Goal: Task Accomplishment & Management: Use online tool/utility

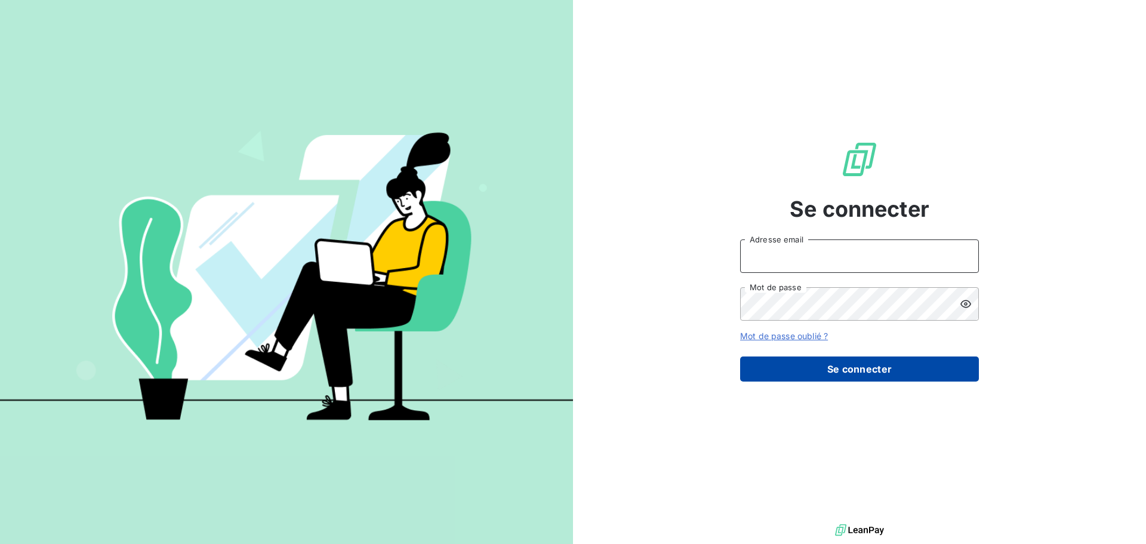
type input "[EMAIL_ADDRESS][DOMAIN_NAME]"
click at [882, 366] on button "Se connecter" at bounding box center [859, 368] width 239 height 25
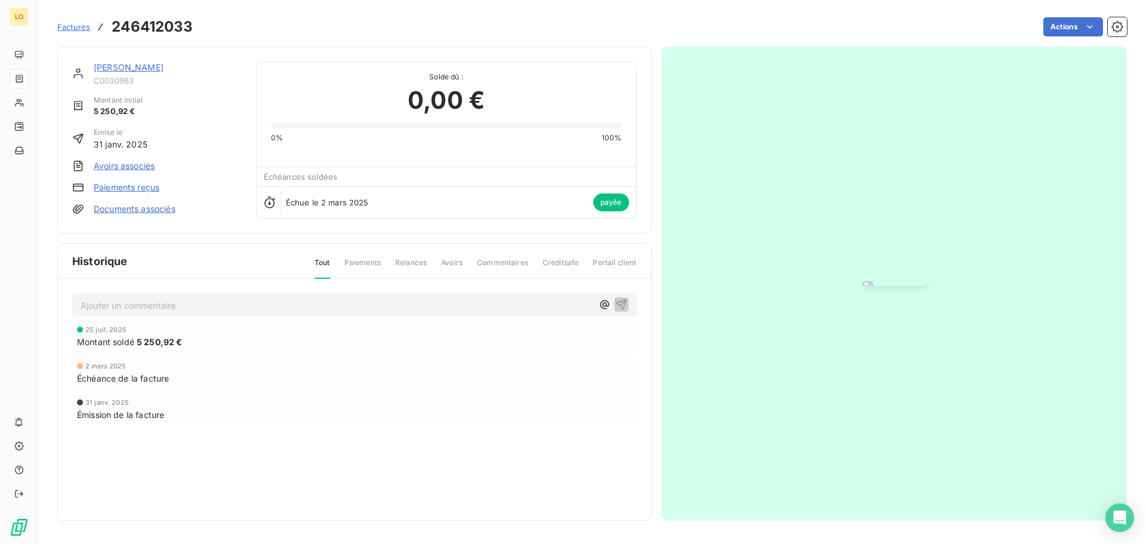
click at [59, 24] on span "Factures" at bounding box center [73, 27] width 33 height 10
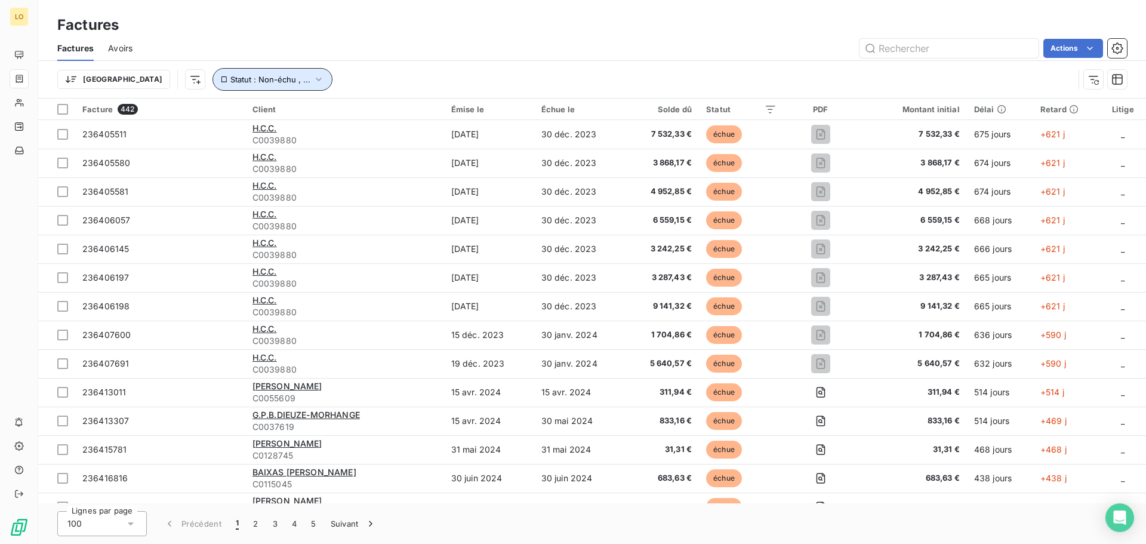
click at [313, 78] on icon "button" at bounding box center [319, 79] width 12 height 12
click at [358, 57] on div "Actions" at bounding box center [637, 48] width 980 height 19
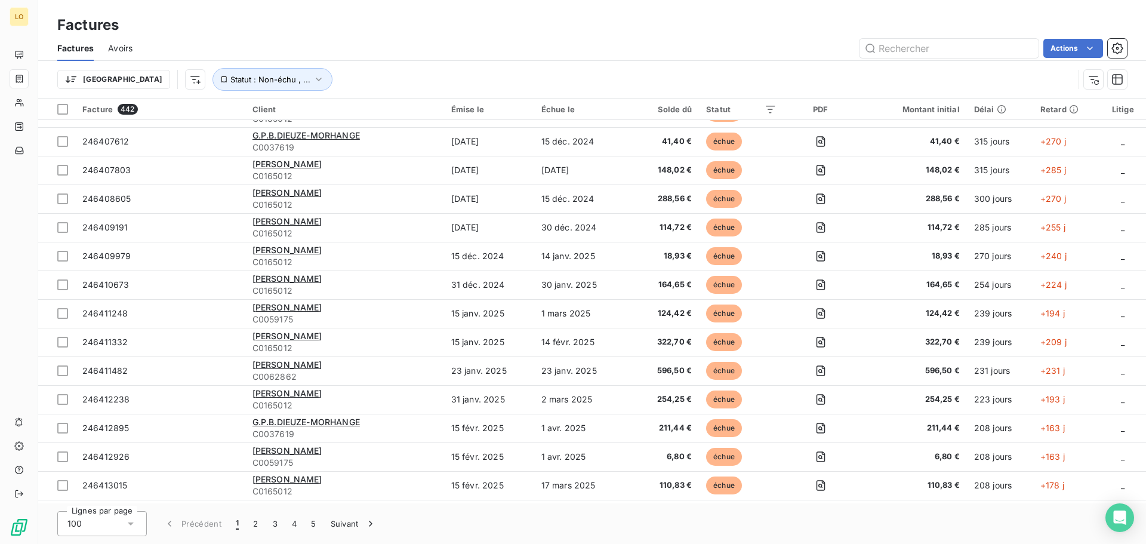
scroll to position [597, 0]
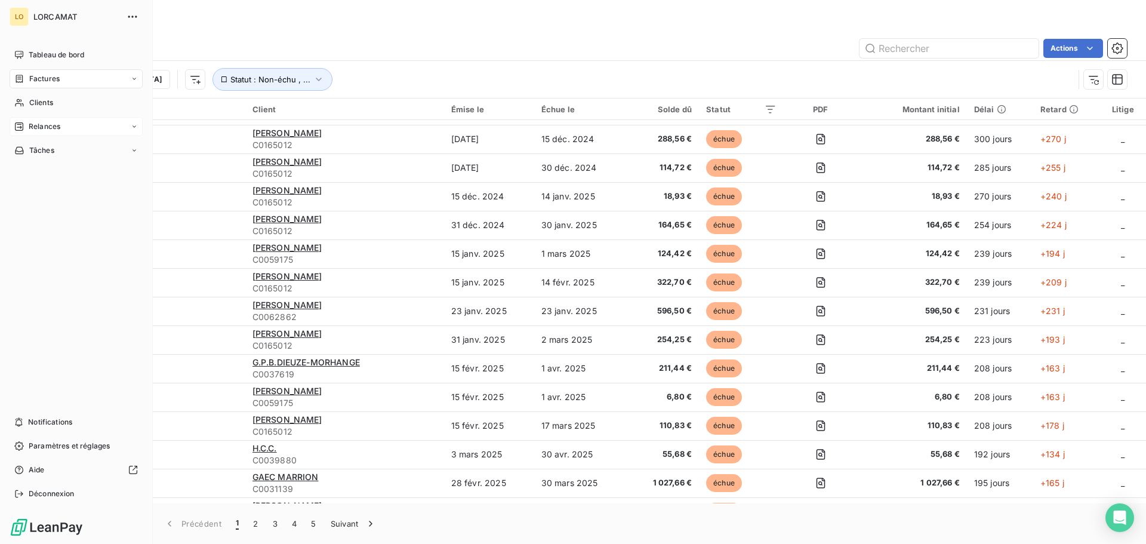
click at [39, 123] on span "Relances" at bounding box center [45, 126] width 32 height 11
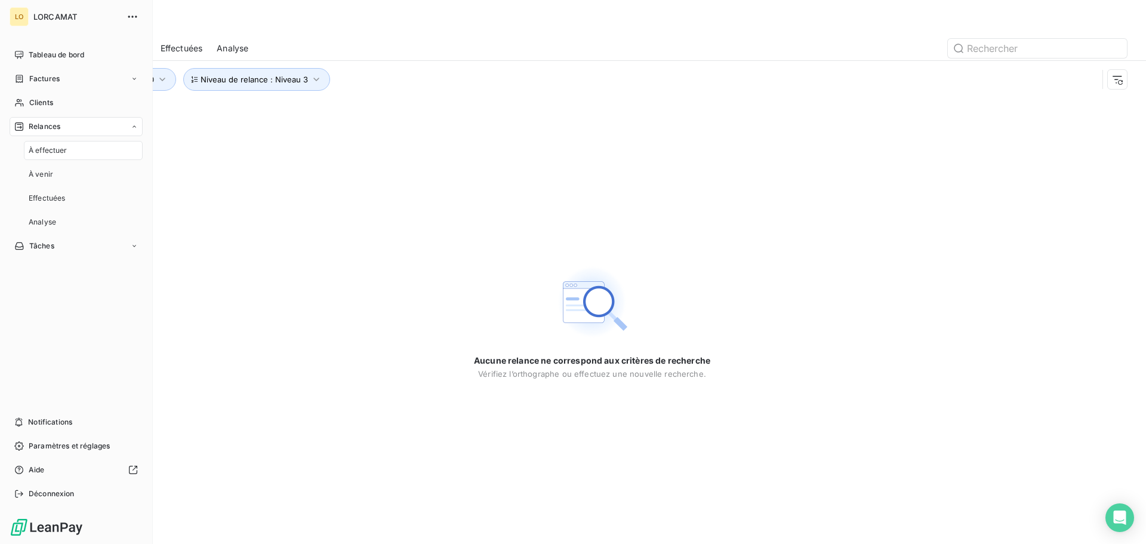
click at [44, 149] on span "À effectuer" at bounding box center [48, 150] width 39 height 11
click at [45, 172] on span "À venir" at bounding box center [41, 174] width 24 height 11
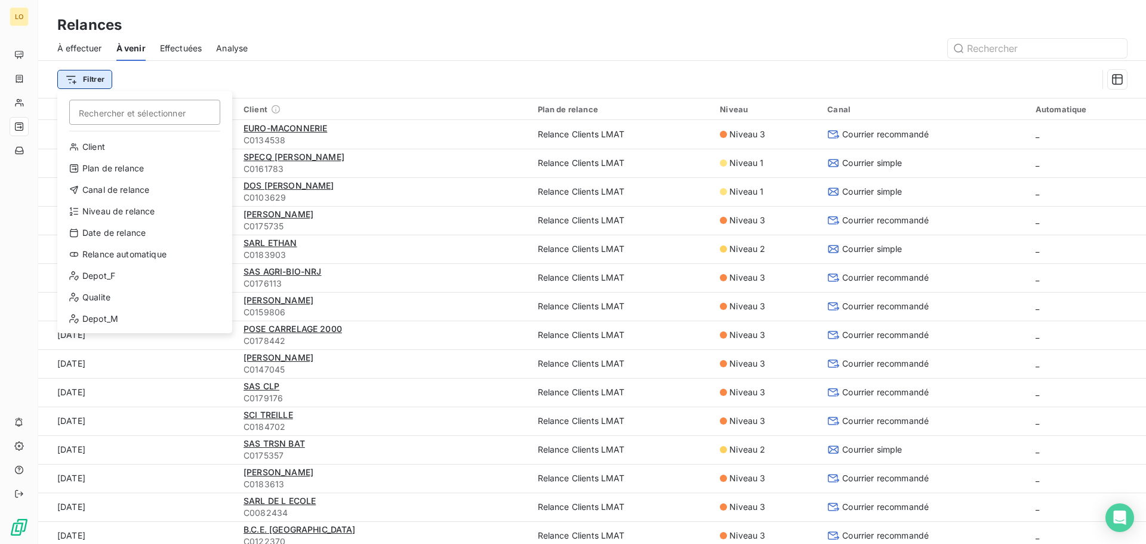
click at [104, 84] on html "LO Relances À effectuer À venir Effectuées Analyse Filtrer Rechercher et sélect…" at bounding box center [573, 272] width 1146 height 544
click at [127, 273] on div "Depot_F" at bounding box center [144, 275] width 165 height 19
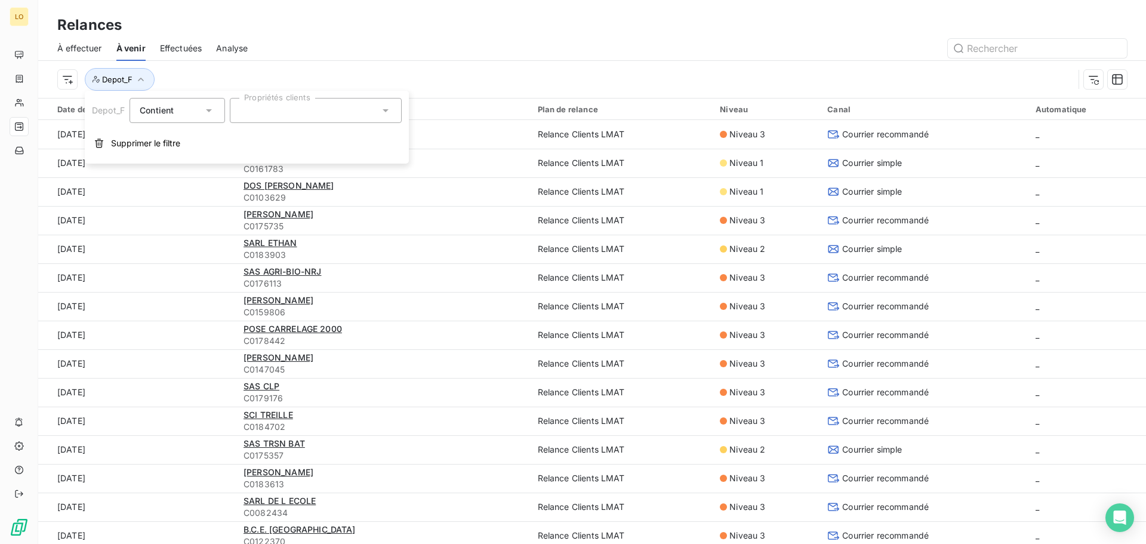
click at [296, 114] on div at bounding box center [316, 110] width 172 height 25
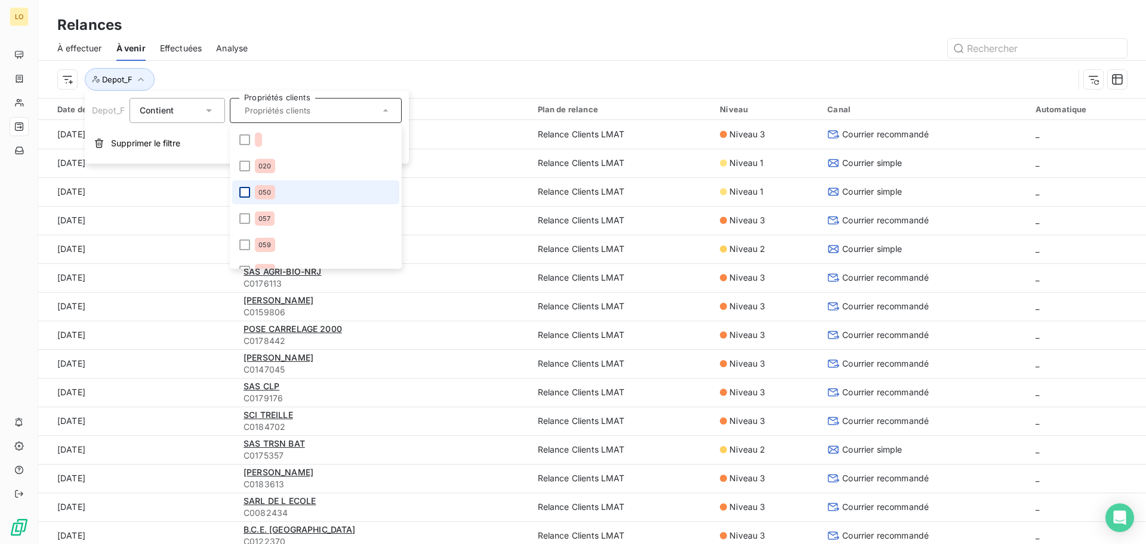
click at [245, 192] on div at bounding box center [244, 192] width 11 height 11
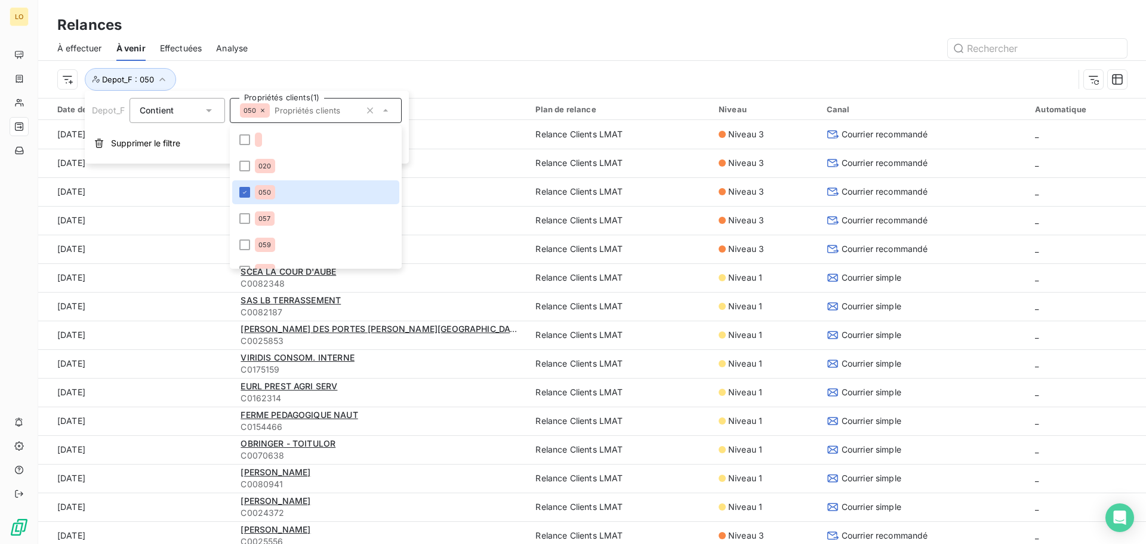
click at [371, 35] on div "Relances" at bounding box center [592, 24] width 1108 height 21
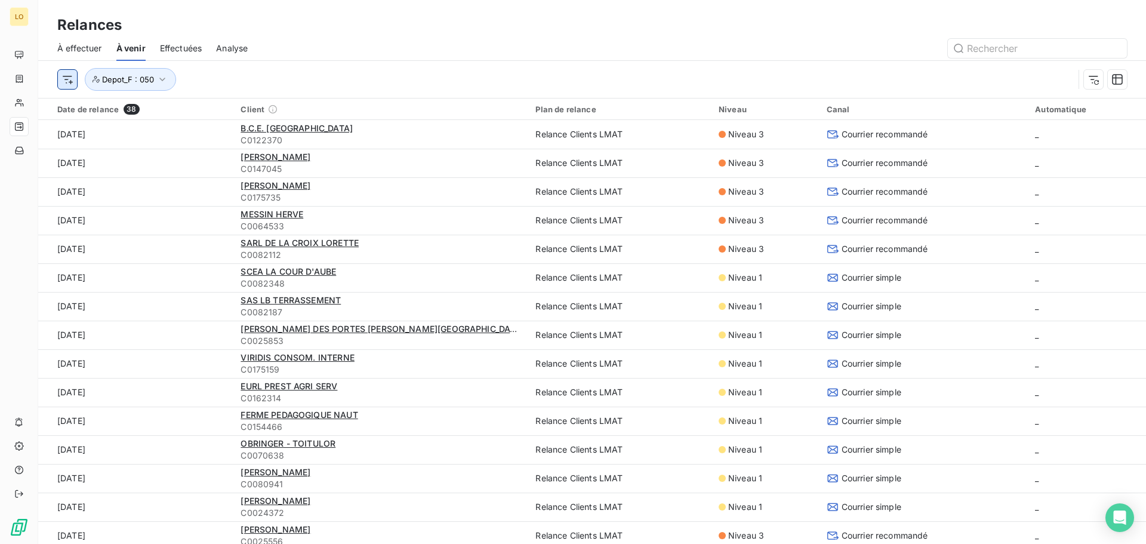
click at [73, 78] on html "LO Relances À effectuer À venir Effectuées Analyse Depot_F : 050 Date de relanc…" at bounding box center [573, 272] width 1146 height 544
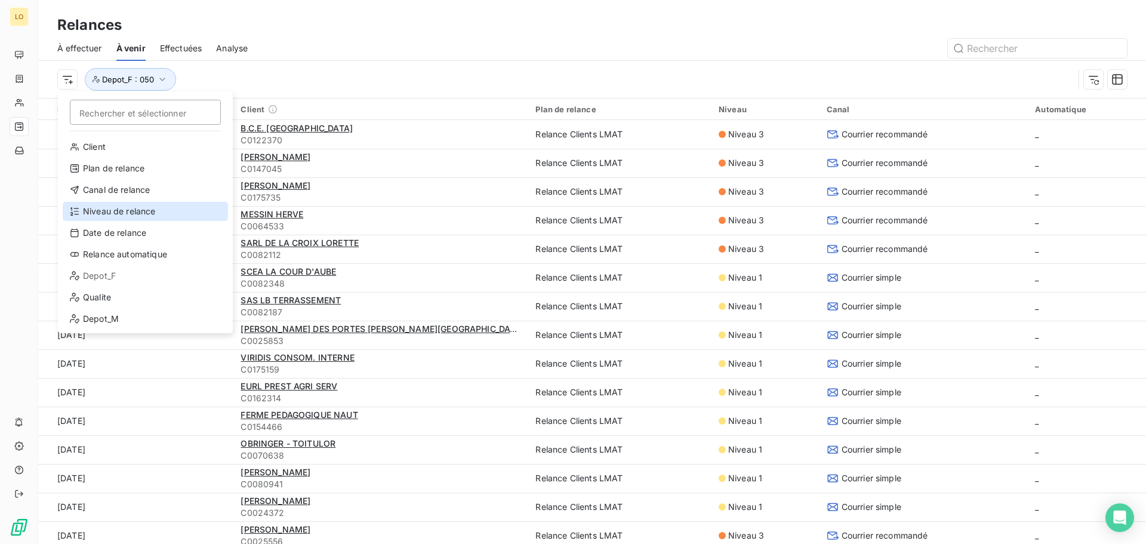
click at [115, 210] on div "Niveau de relance" at bounding box center [145, 211] width 165 height 19
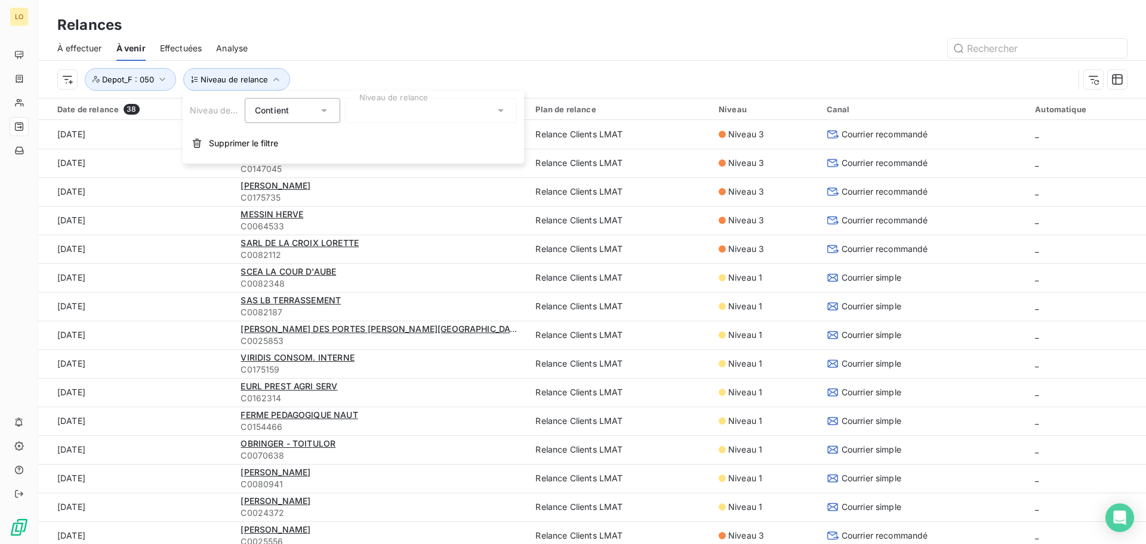
click at [305, 109] on div "Contient is" at bounding box center [286, 110] width 63 height 17
click at [293, 158] on span "Ne contient pas" at bounding box center [301, 160] width 64 height 10
click at [371, 113] on div at bounding box center [431, 110] width 172 height 25
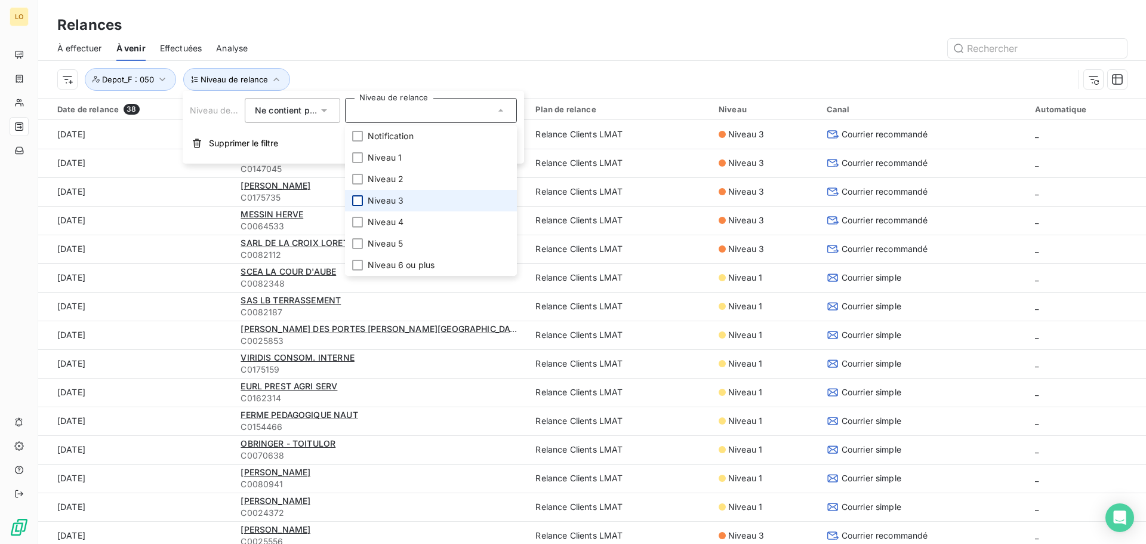
click at [359, 198] on div at bounding box center [357, 200] width 11 height 11
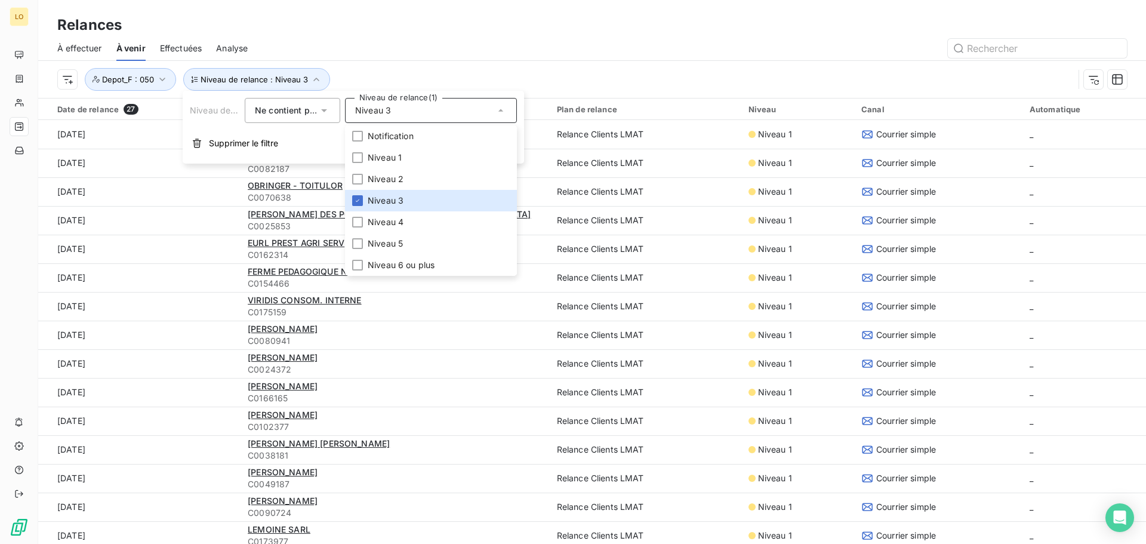
click at [387, 36] on div "À effectuer À venir Effectuées Analyse" at bounding box center [592, 48] width 1108 height 25
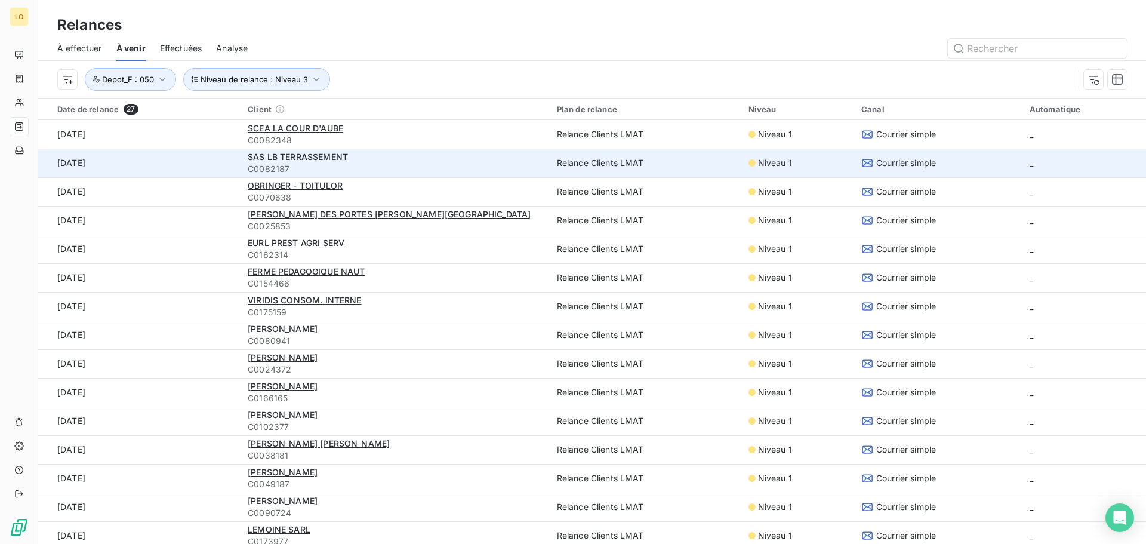
scroll to position [60, 0]
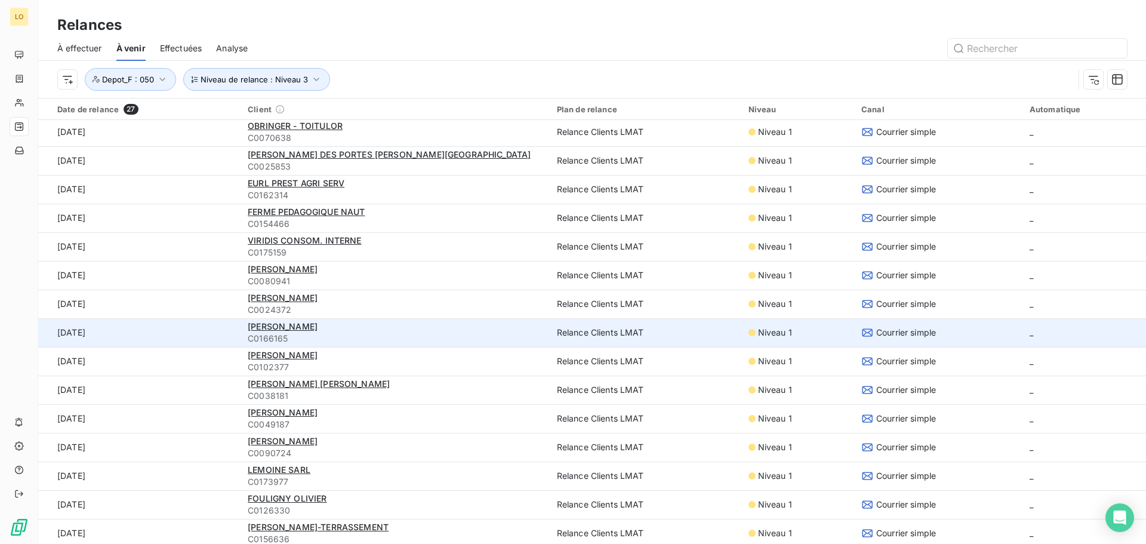
click at [368, 333] on span "C0166165" at bounding box center [395, 338] width 295 height 12
click at [275, 326] on span "[PERSON_NAME]" at bounding box center [283, 326] width 70 height 10
